Goal: Information Seeking & Learning: Learn about a topic

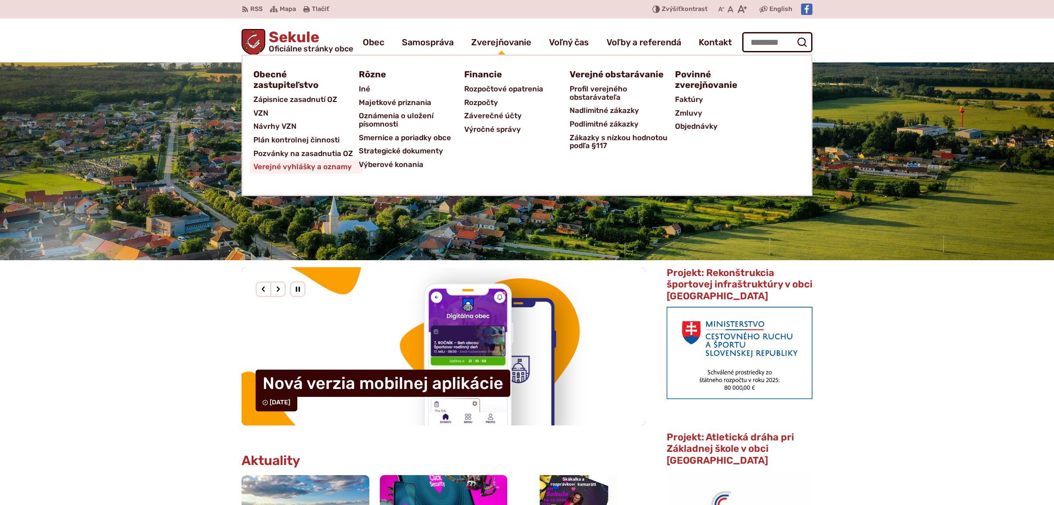
click at [321, 166] on span "Verejné vyhlášky a oznamy" at bounding box center [302, 167] width 98 height 14
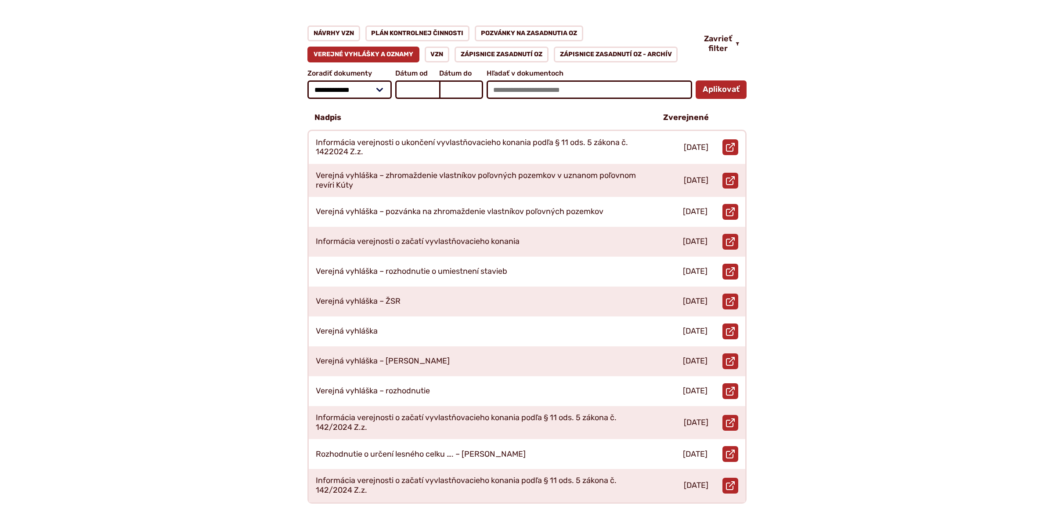
scroll to position [231, 0]
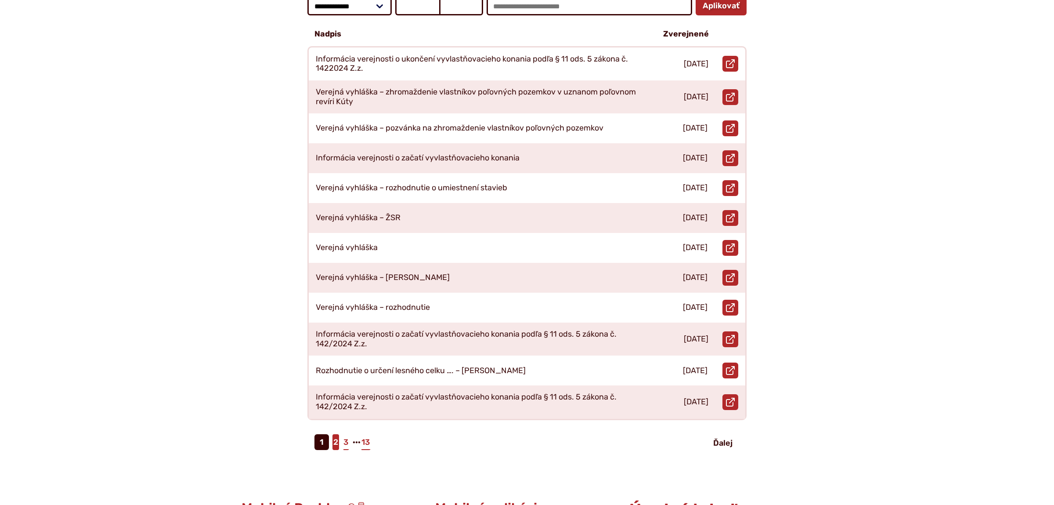
click at [335, 436] on link "2" at bounding box center [336, 442] width 7 height 16
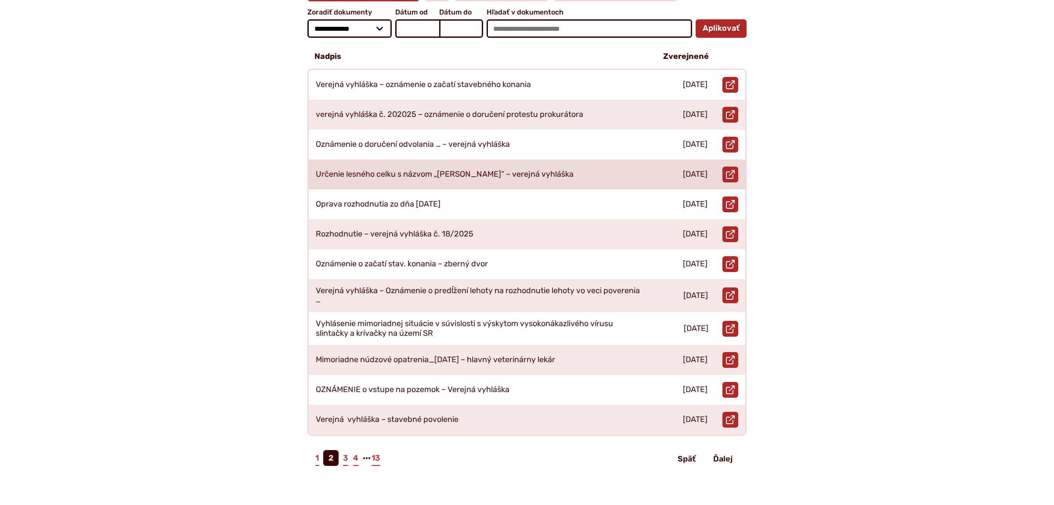
scroll to position [231, 0]
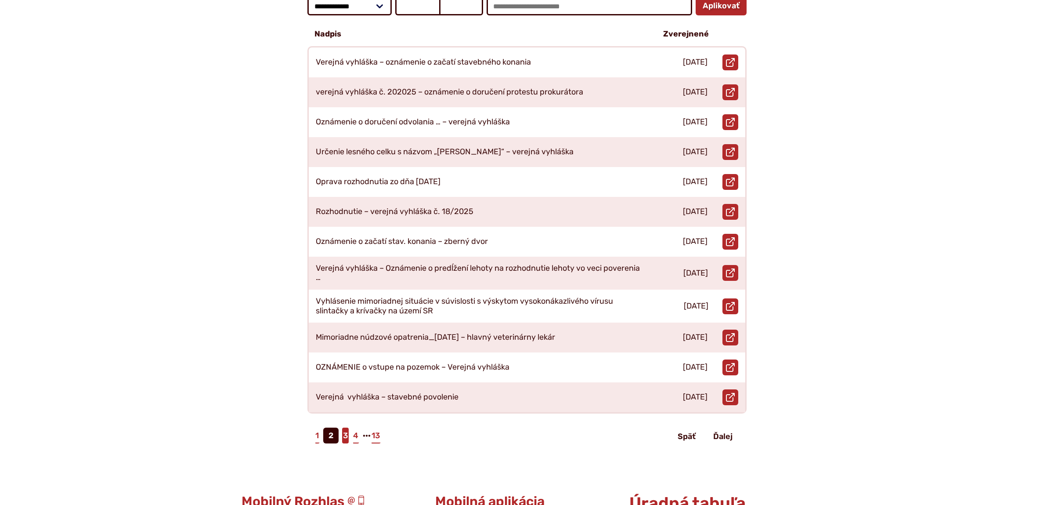
click at [344, 427] on link "3" at bounding box center [345, 435] width 7 height 16
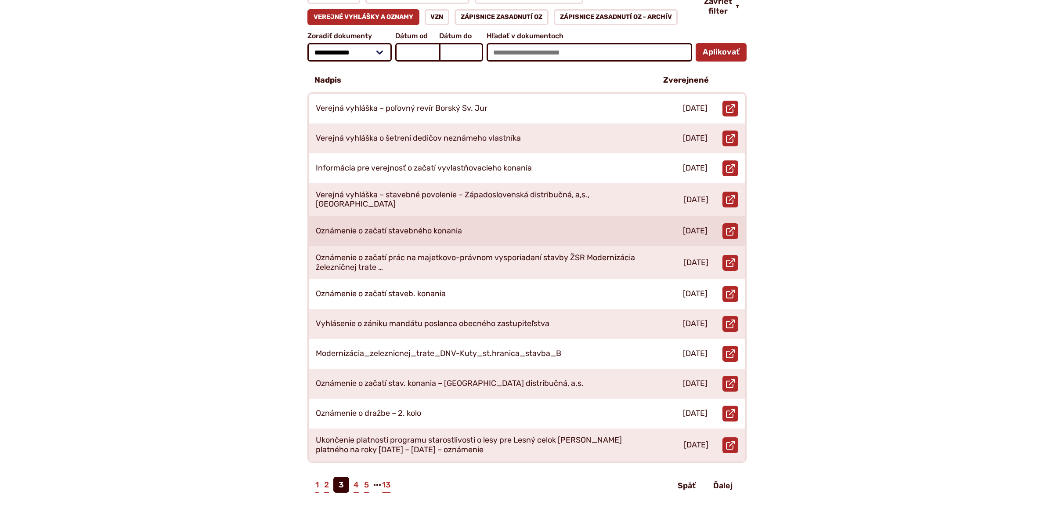
scroll to position [231, 0]
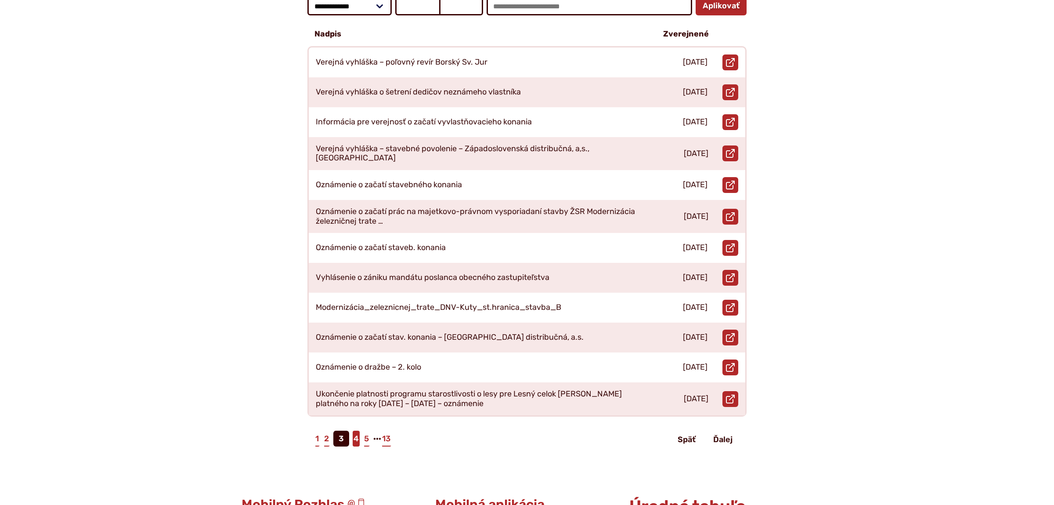
click at [359, 430] on link "4" at bounding box center [356, 438] width 7 height 16
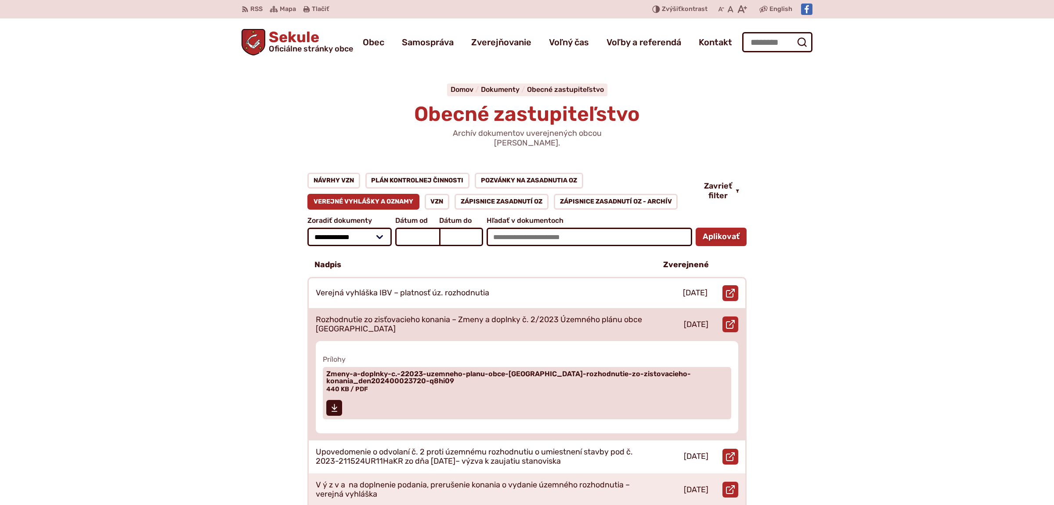
click at [452, 318] on p "Rozhodnutie zo zisťovacieho konania – Zmeny a doplnky č. 2/2023 Územného plánu …" at bounding box center [479, 324] width 327 height 19
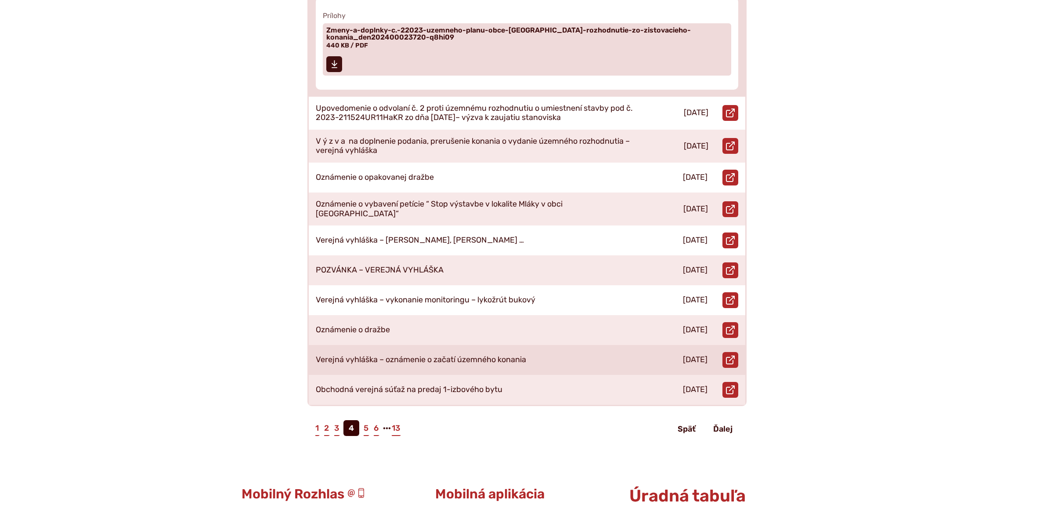
scroll to position [369, 0]
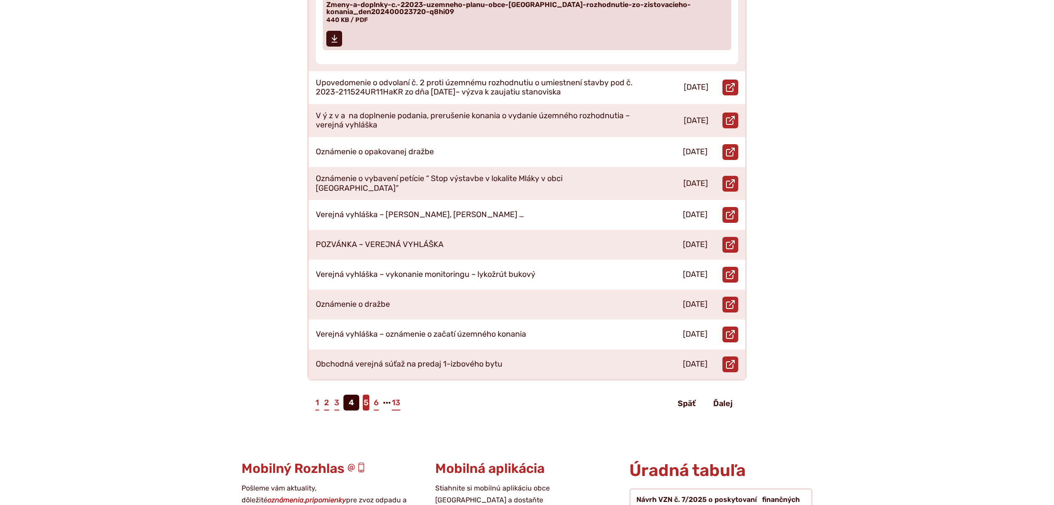
click at [366, 394] on link "5" at bounding box center [366, 402] width 7 height 16
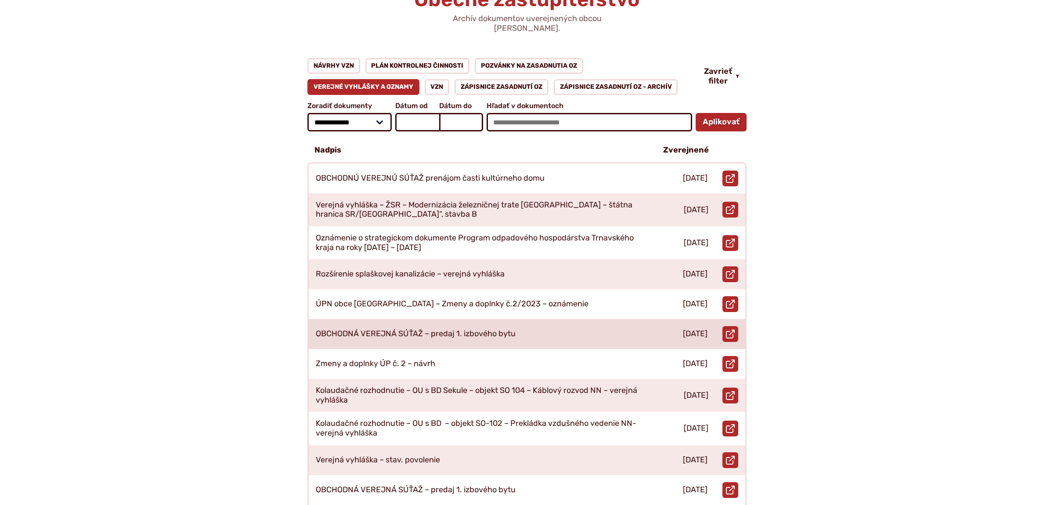
scroll to position [138, 0]
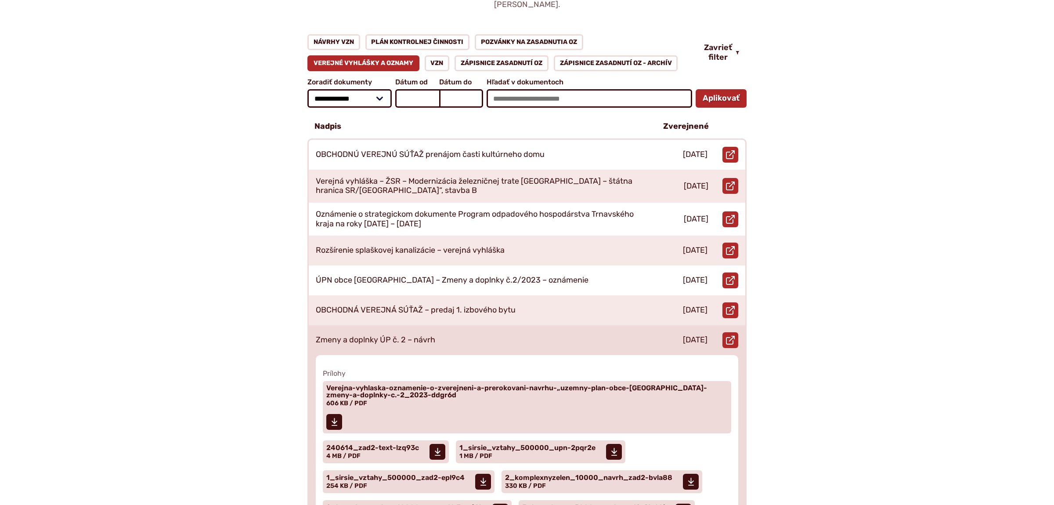
click at [445, 327] on div "Zmeny a doplnky ÚP č. 2 – návrh" at bounding box center [479, 340] width 340 height 30
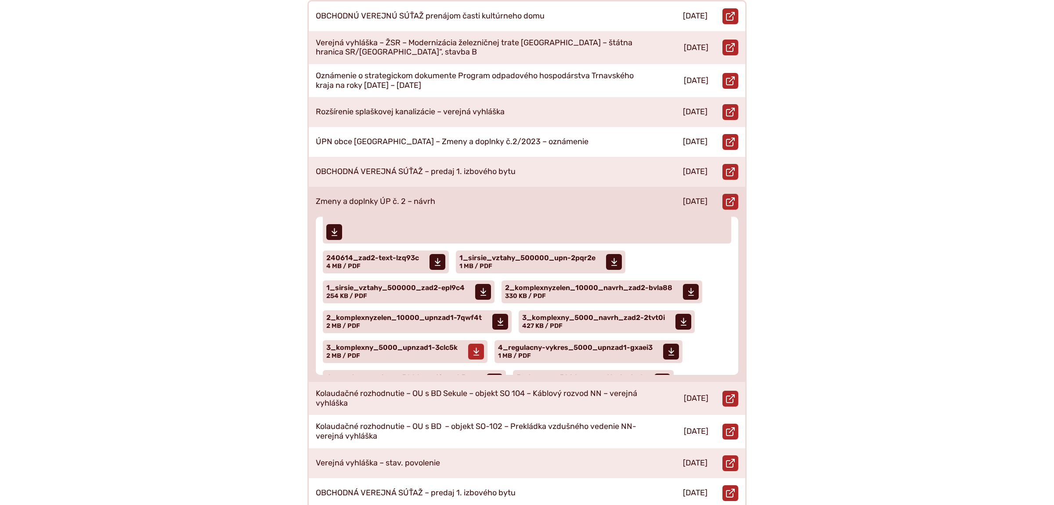
scroll to position [0, 0]
